Goal: Task Accomplishment & Management: Manage account settings

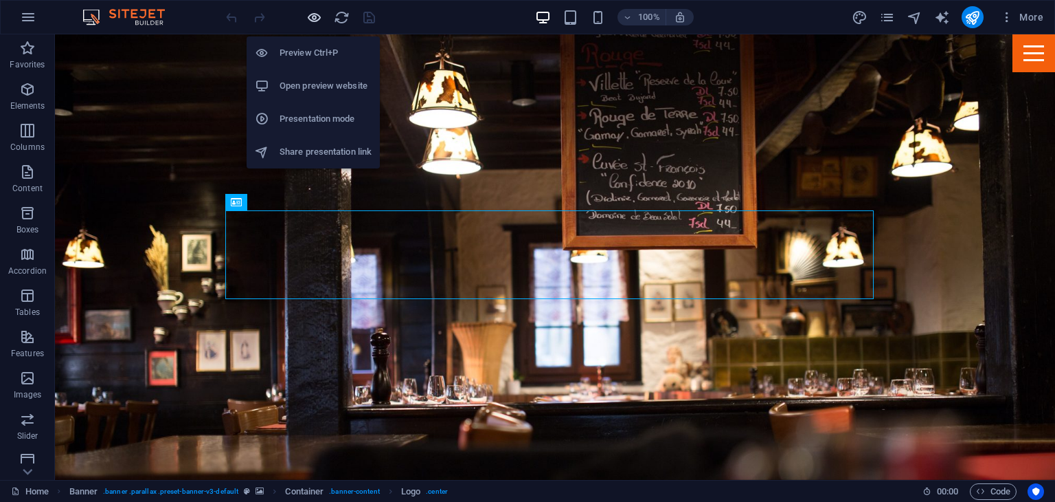
click at [313, 23] on icon "button" at bounding box center [314, 18] width 16 height 16
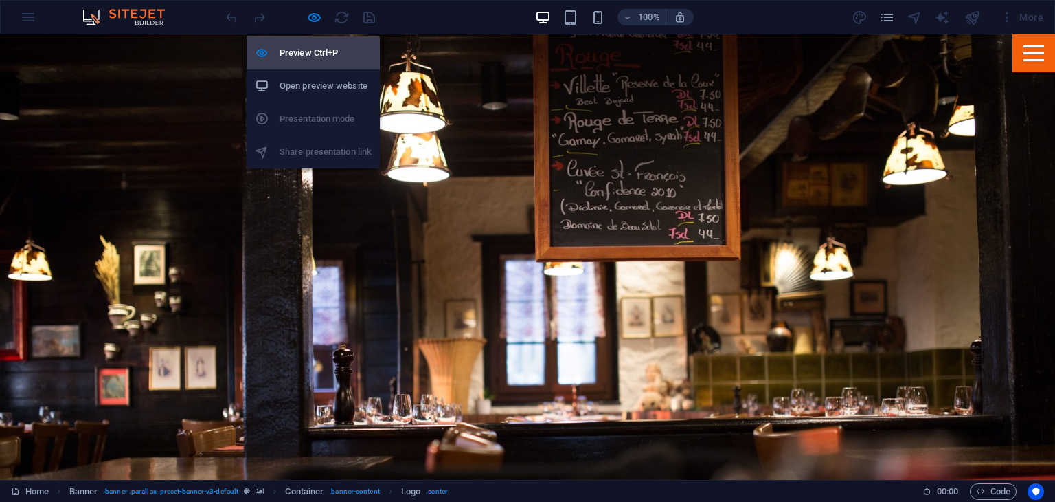
click at [308, 50] on h6 "Preview Ctrl+P" at bounding box center [326, 53] width 92 height 16
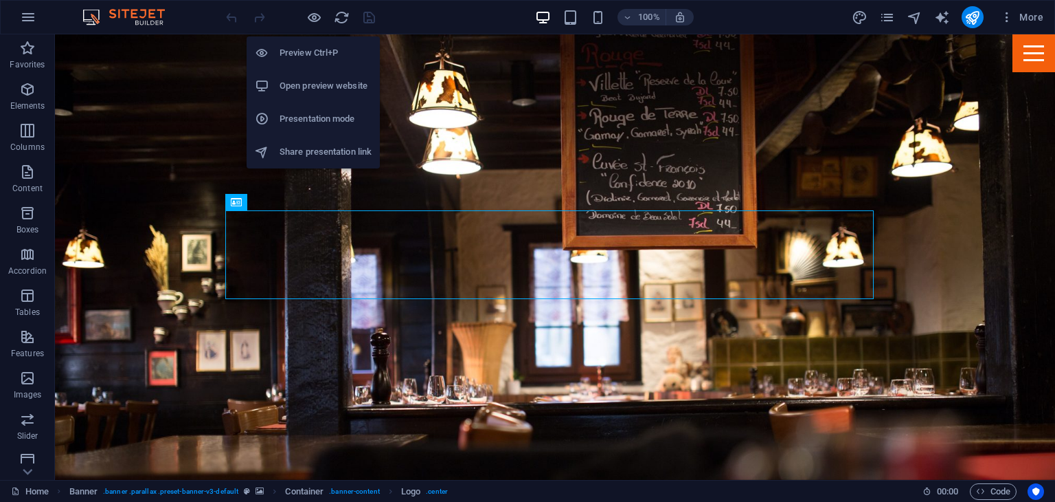
click at [308, 50] on h6 "Preview Ctrl+P" at bounding box center [326, 53] width 92 height 16
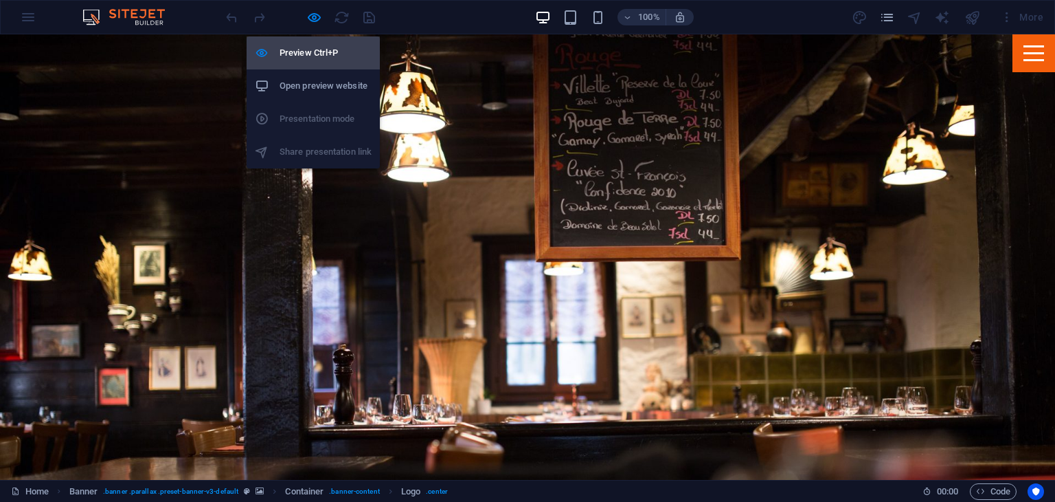
click at [308, 50] on h6 "Preview Ctrl+P" at bounding box center [326, 53] width 92 height 16
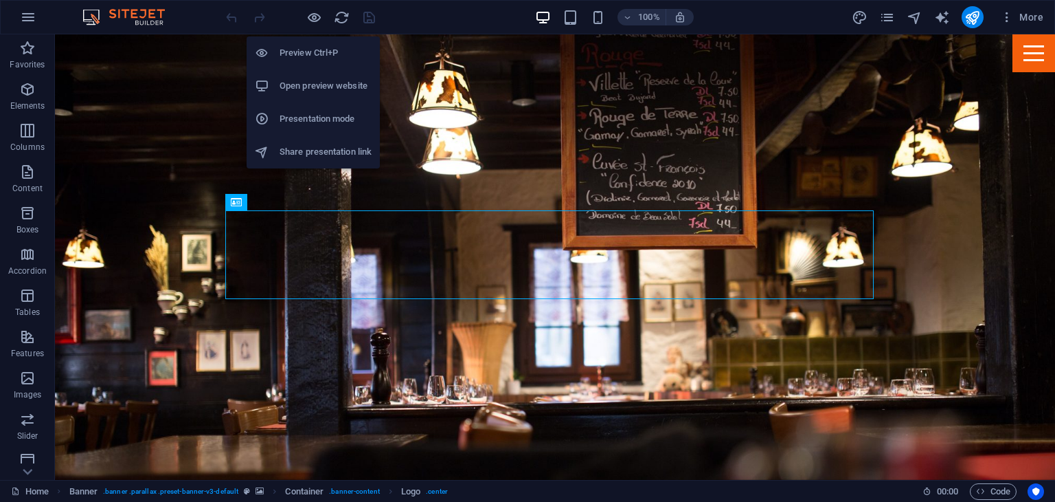
click at [309, 83] on h6 "Open preview website" at bounding box center [326, 86] width 92 height 16
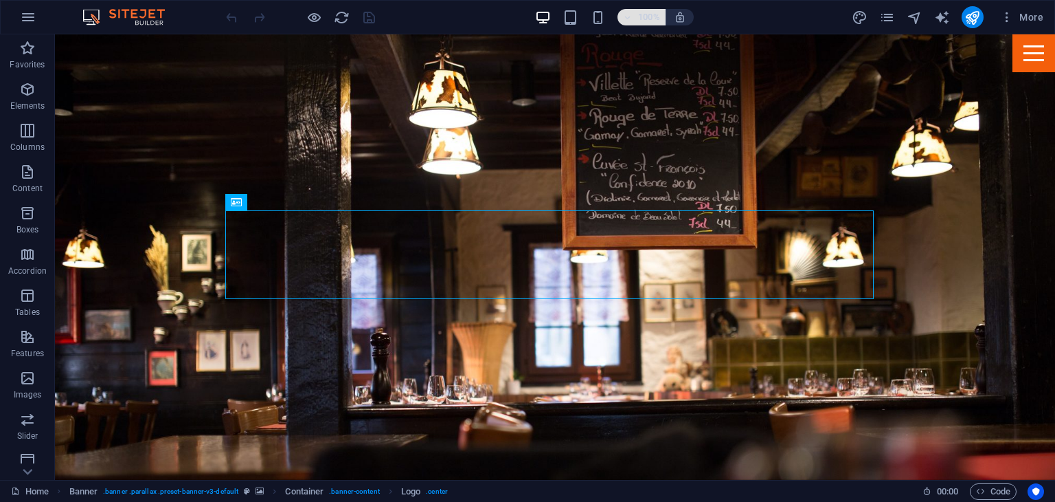
click at [639, 16] on h6 "100%" at bounding box center [649, 17] width 22 height 16
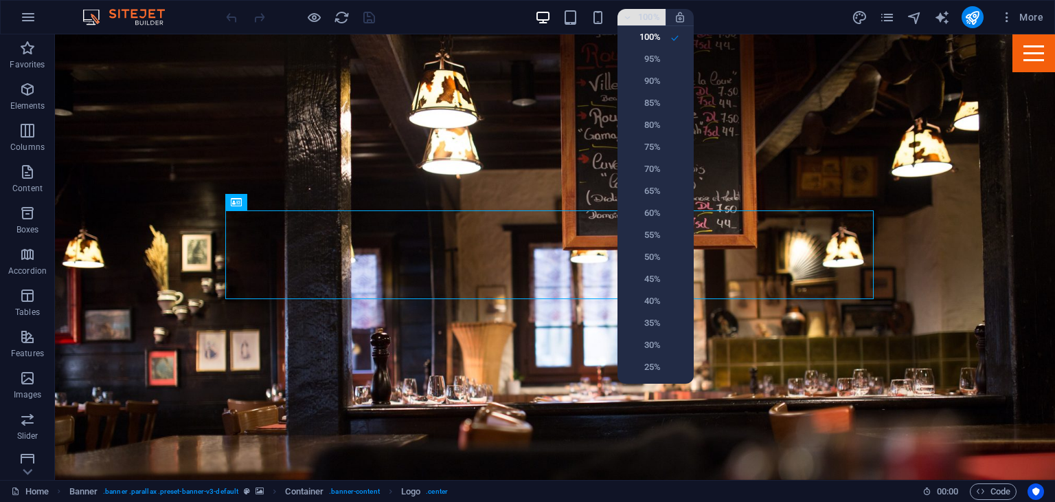
click at [639, 16] on div at bounding box center [527, 251] width 1055 height 502
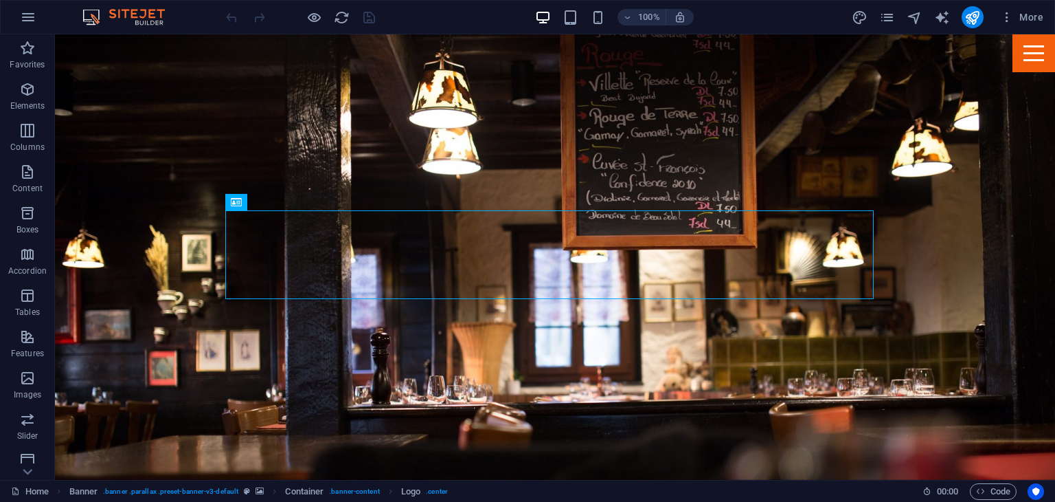
click at [466, 28] on div "100% More" at bounding box center [528, 17] width 1054 height 33
select select "px"
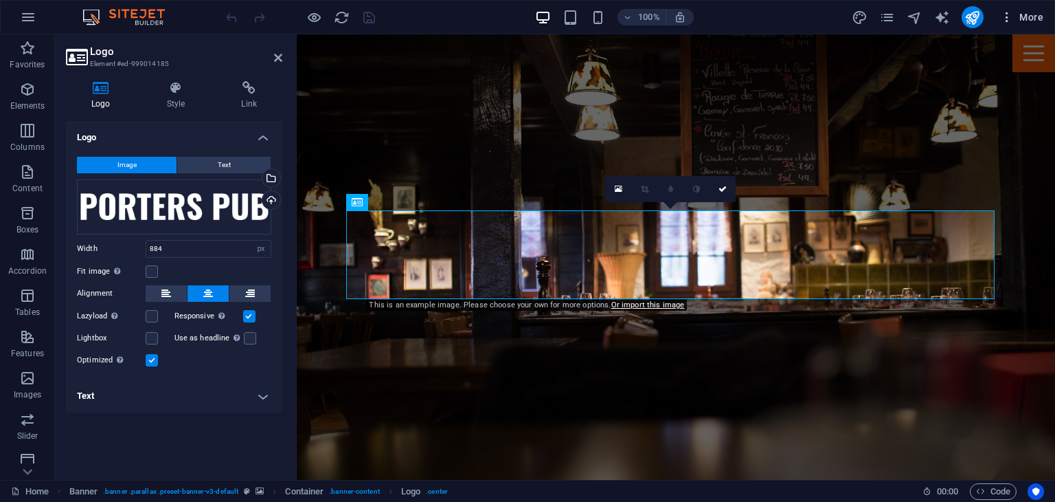
drag, startPoint x: 1031, startPoint y: 4, endPoint x: 1020, endPoint y: 19, distance: 18.6
click at [1020, 19] on div "100% More" at bounding box center [528, 17] width 1054 height 33
click at [1020, 19] on span "More" at bounding box center [1021, 17] width 43 height 14
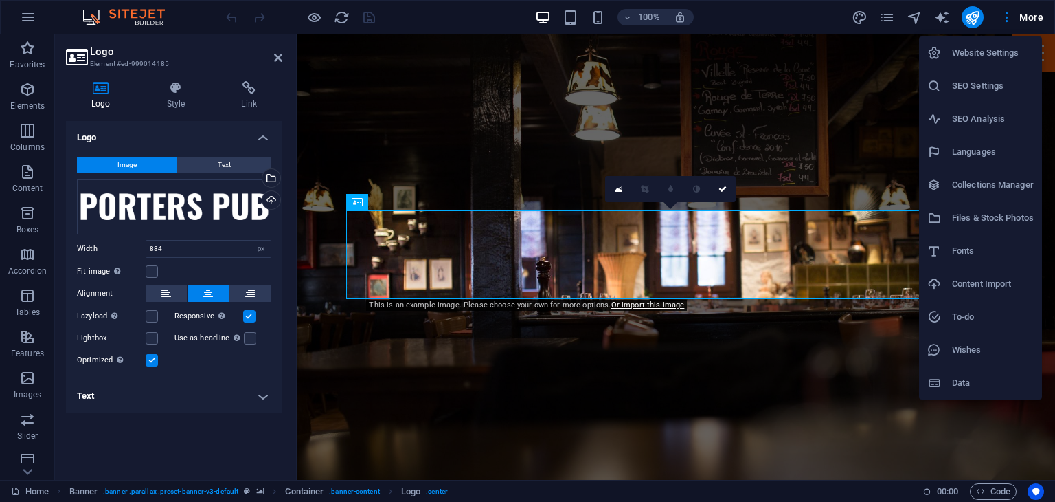
click at [968, 71] on li "SEO Settings" at bounding box center [980, 85] width 123 height 33
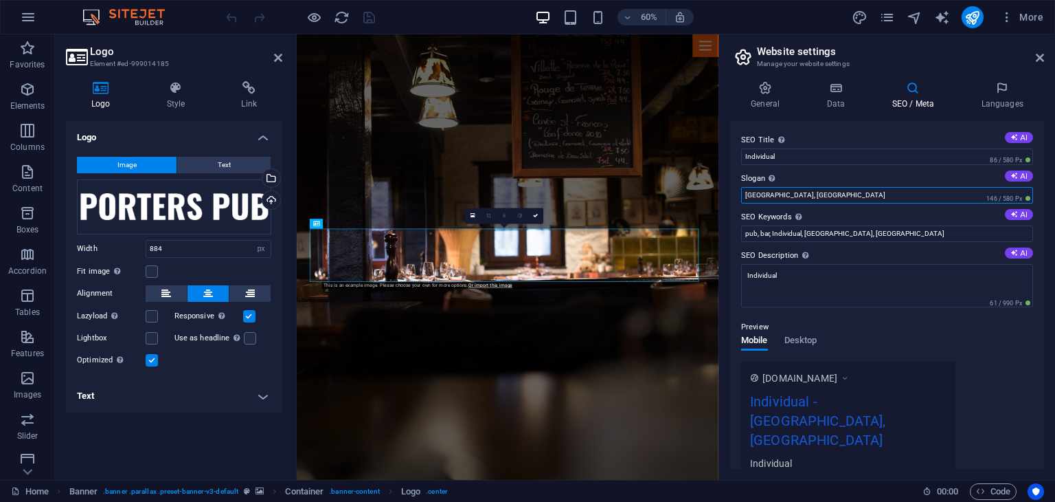
click at [806, 192] on input "[GEOGRAPHIC_DATA], [GEOGRAPHIC_DATA]" at bounding box center [887, 195] width 292 height 16
click at [838, 97] on h4 "Data" at bounding box center [838, 95] width 65 height 29
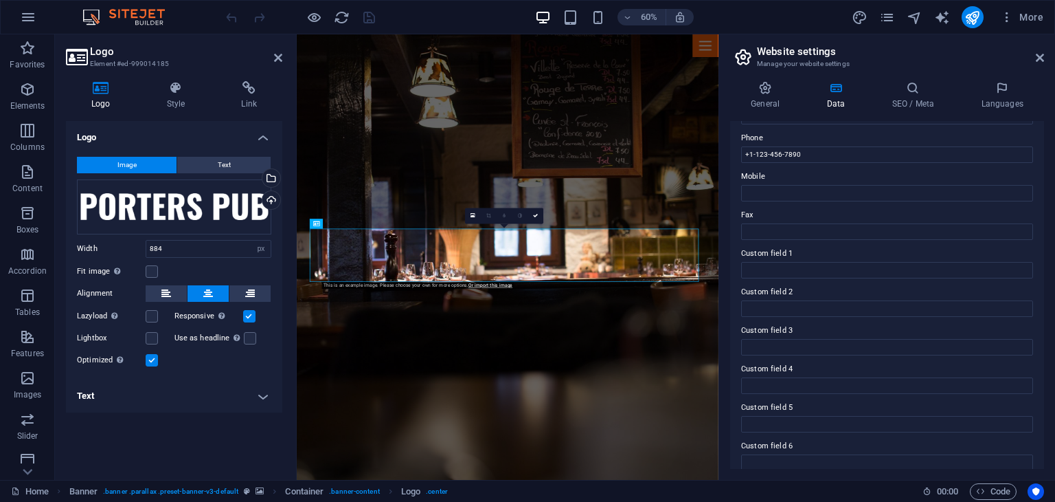
scroll to position [312, 0]
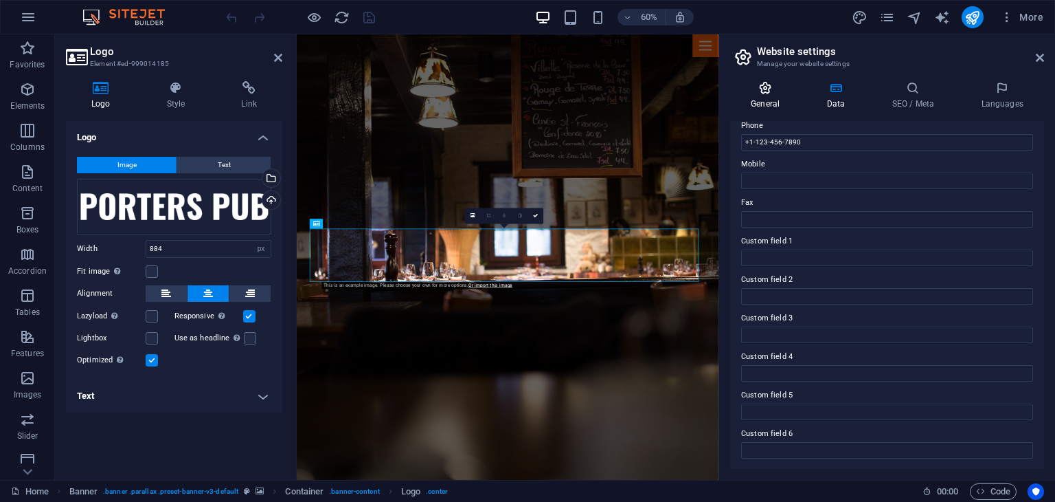
click at [758, 99] on h4 "General" at bounding box center [768, 95] width 76 height 29
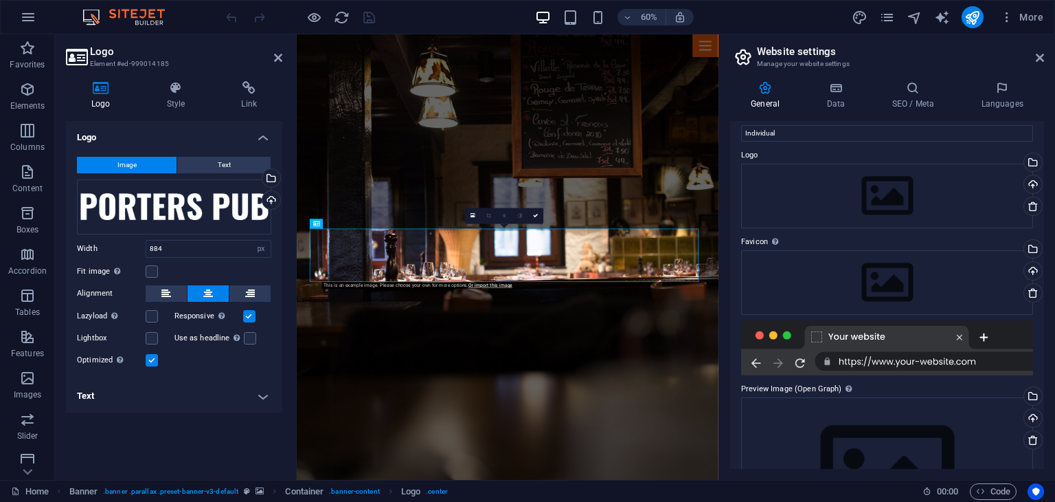
scroll to position [0, 0]
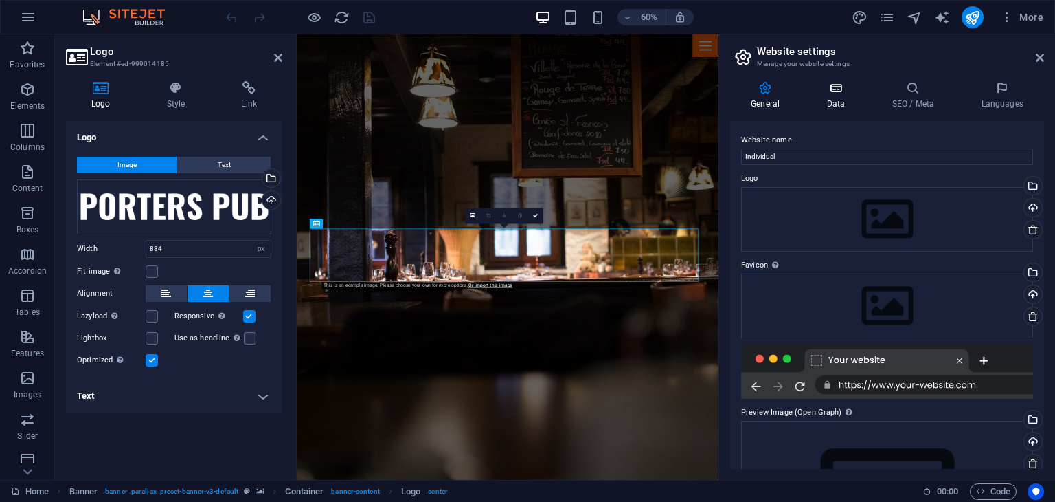
drag, startPoint x: 844, startPoint y: 74, endPoint x: 860, endPoint y: 91, distance: 22.8
click at [860, 91] on div "General Data SEO / Meta Languages Website name Individual Logo Drag files here,…" at bounding box center [887, 274] width 336 height 409
drag, startPoint x: 860, startPoint y: 91, endPoint x: 890, endPoint y: 97, distance: 30.9
click at [890, 97] on ul "General Data SEO / Meta Languages" at bounding box center [887, 95] width 314 height 29
click at [890, 97] on h4 "SEO / Meta" at bounding box center [915, 95] width 89 height 29
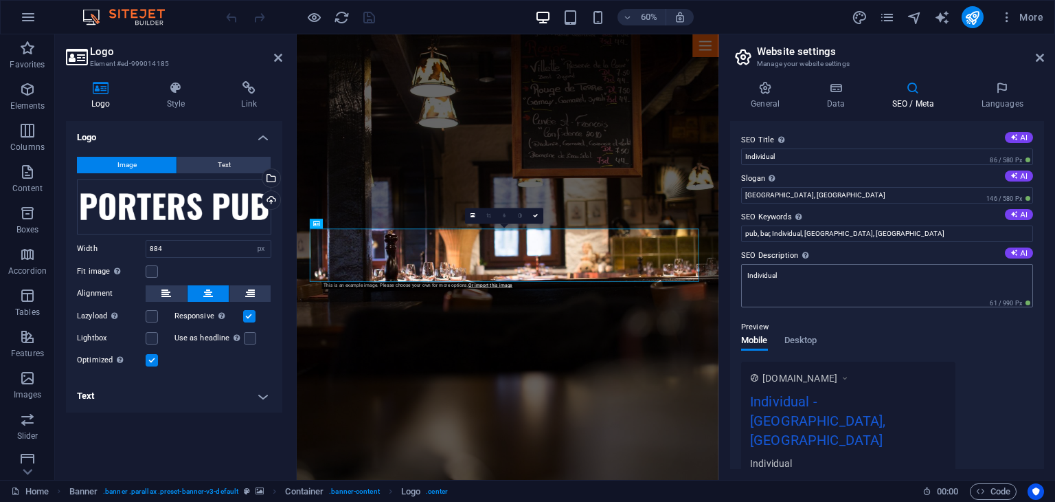
drag, startPoint x: 890, startPoint y: 97, endPoint x: 872, endPoint y: 264, distance: 167.9
click at [872, 264] on div "General Data SEO / Meta Languages Website name Individual Logo Drag files here,…" at bounding box center [887, 274] width 314 height 387
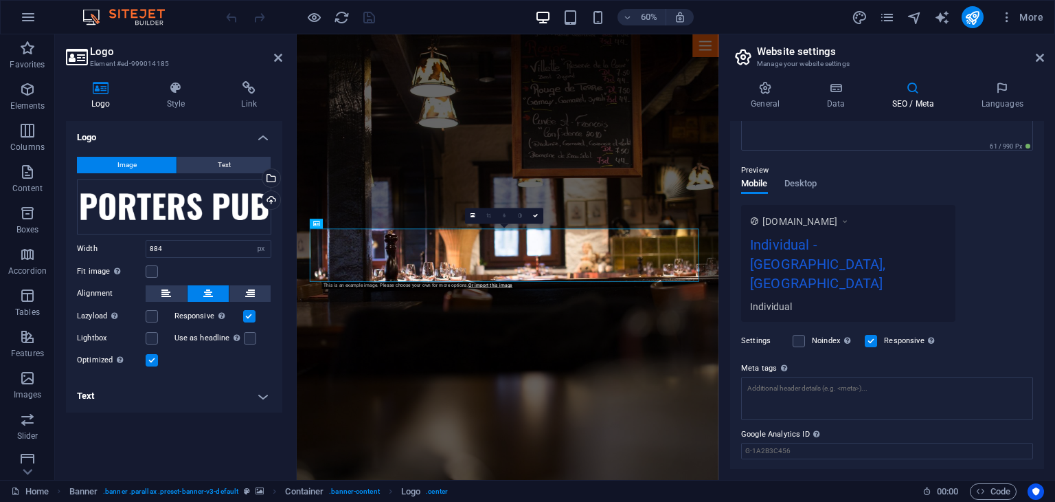
click at [860, 242] on div "Individual - [GEOGRAPHIC_DATA], [GEOGRAPHIC_DATA]" at bounding box center [848, 266] width 196 height 65
drag, startPoint x: 753, startPoint y: 16, endPoint x: 764, endPoint y: 16, distance: 11.0
click at [764, 16] on div "60% More" at bounding box center [636, 17] width 826 height 22
click at [769, 13] on div "60% More" at bounding box center [636, 17] width 826 height 22
click at [771, 16] on div "60% More" at bounding box center [636, 17] width 826 height 22
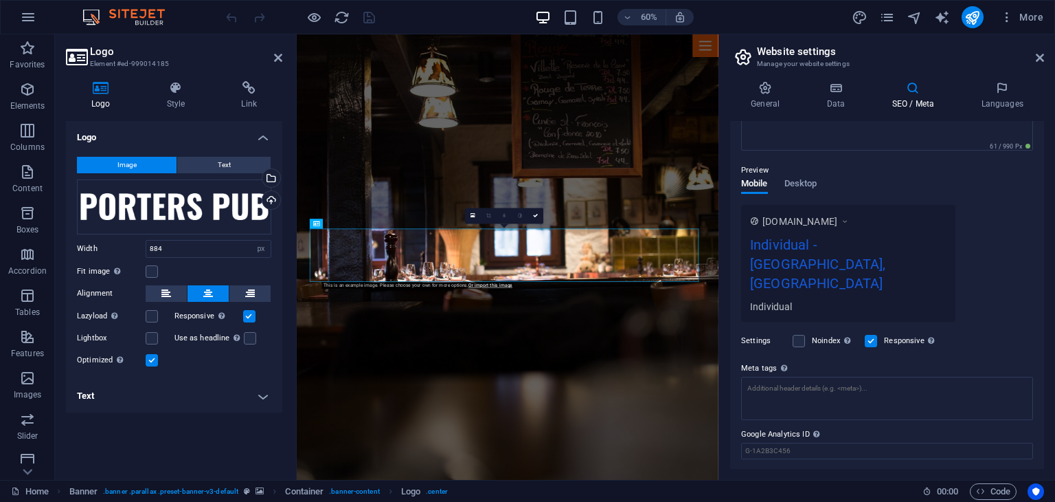
click at [803, 15] on div "60% More" at bounding box center [636, 17] width 826 height 22
click at [786, 8] on div "60% More" at bounding box center [636, 17] width 826 height 22
click at [1008, 17] on icon "button" at bounding box center [1007, 17] width 14 height 14
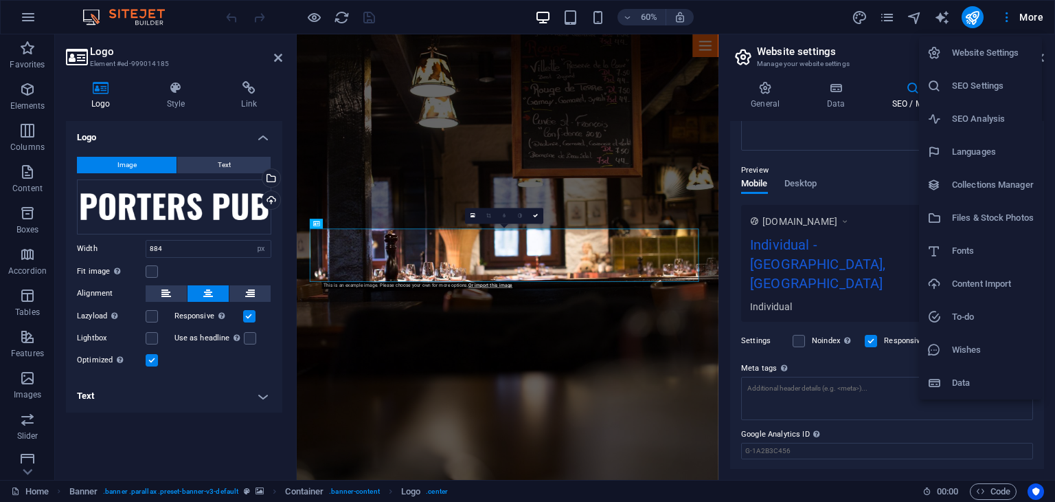
click at [987, 61] on li "Website Settings" at bounding box center [980, 52] width 123 height 33
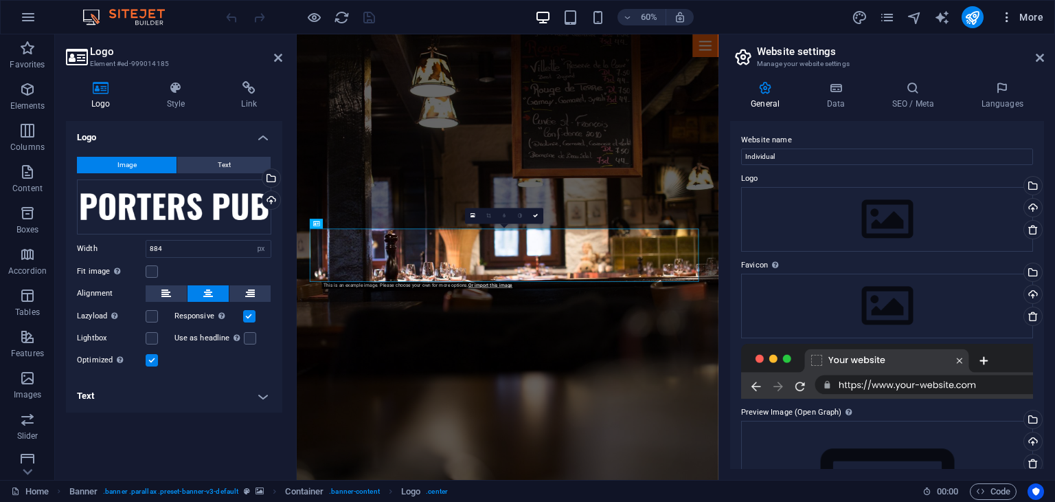
click at [1037, 14] on span "More" at bounding box center [1021, 17] width 43 height 14
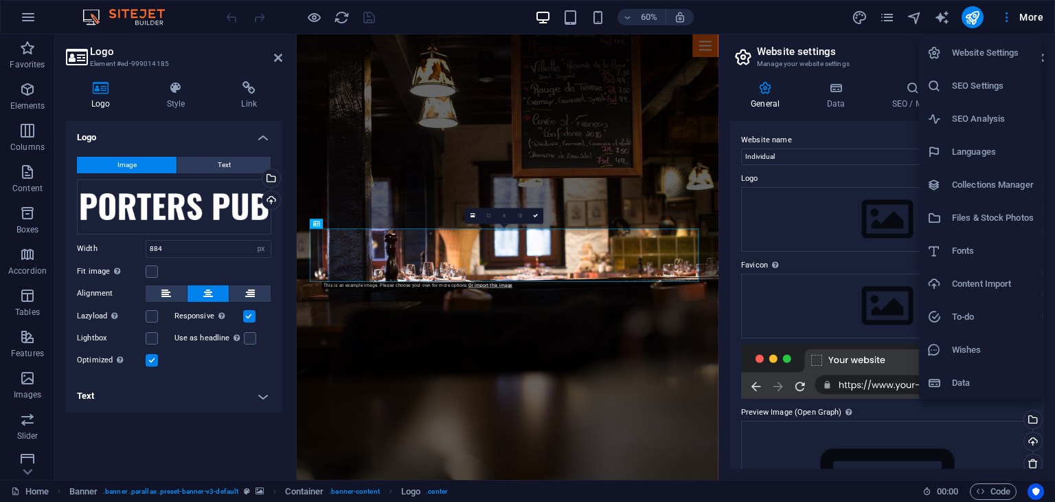
click at [962, 56] on h6 "Website Settings" at bounding box center [993, 53] width 82 height 16
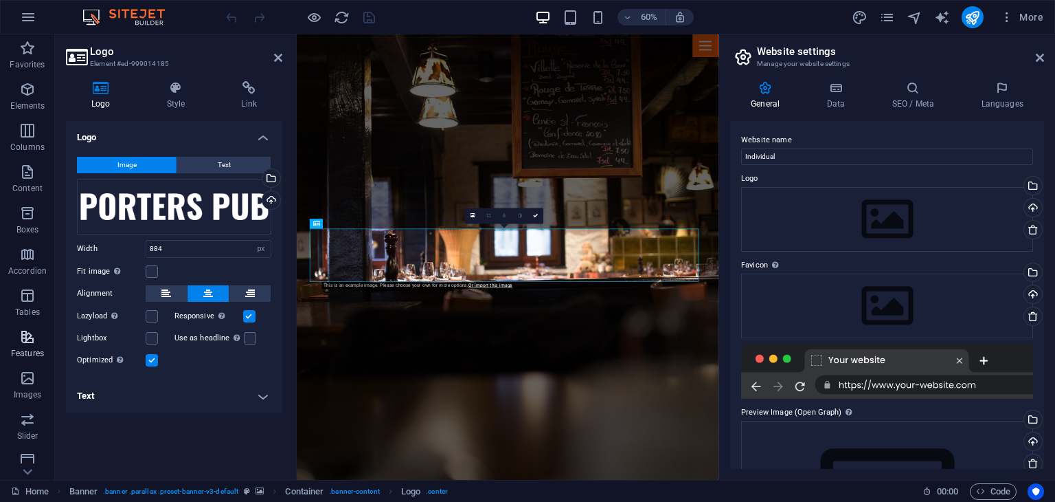
scroll to position [173, 0]
click at [20, 475] on span "Collections" at bounding box center [27, 460] width 55 height 33
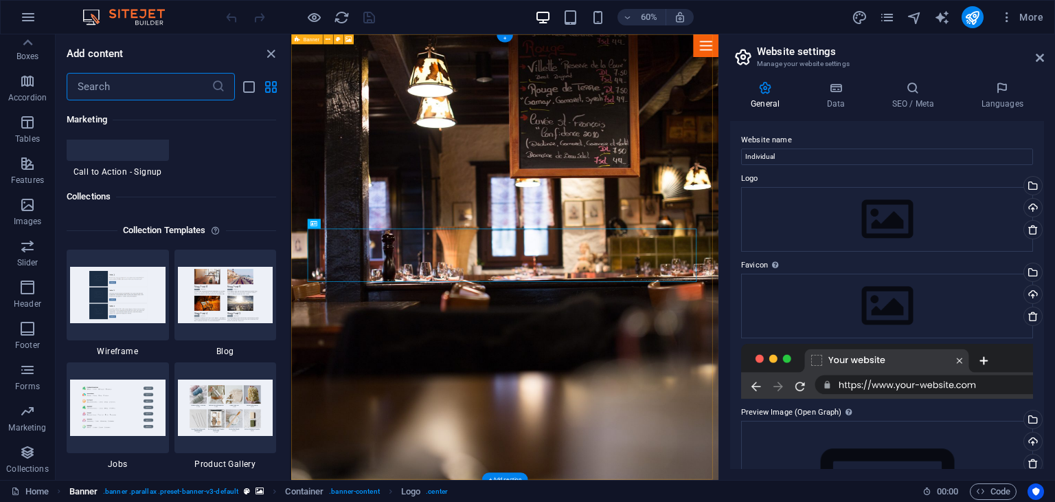
scroll to position [12576, 0]
